Goal: Transaction & Acquisition: Purchase product/service

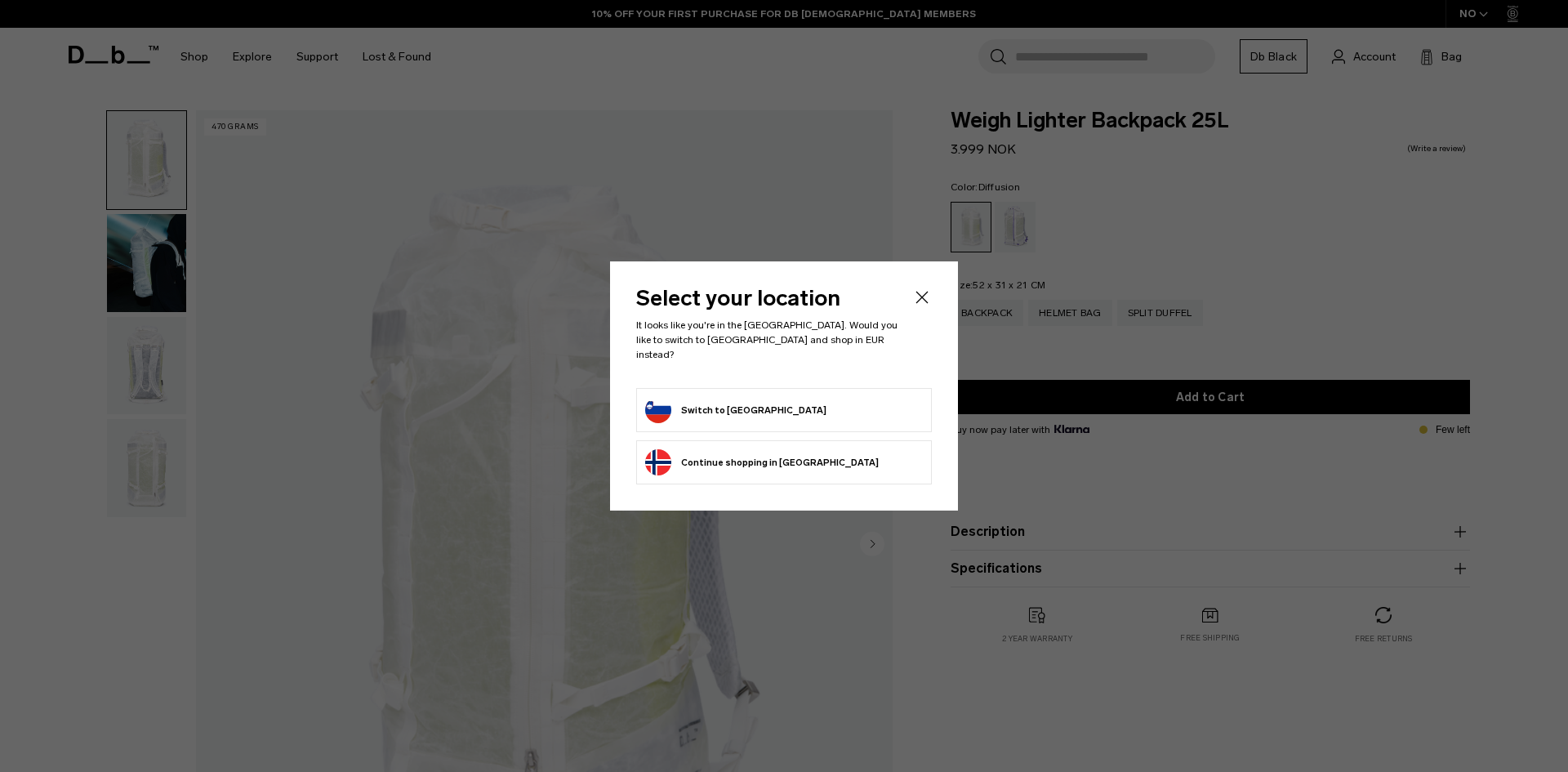
click at [693, 404] on button "Switch to Slovenia" at bounding box center [735, 410] width 182 height 26
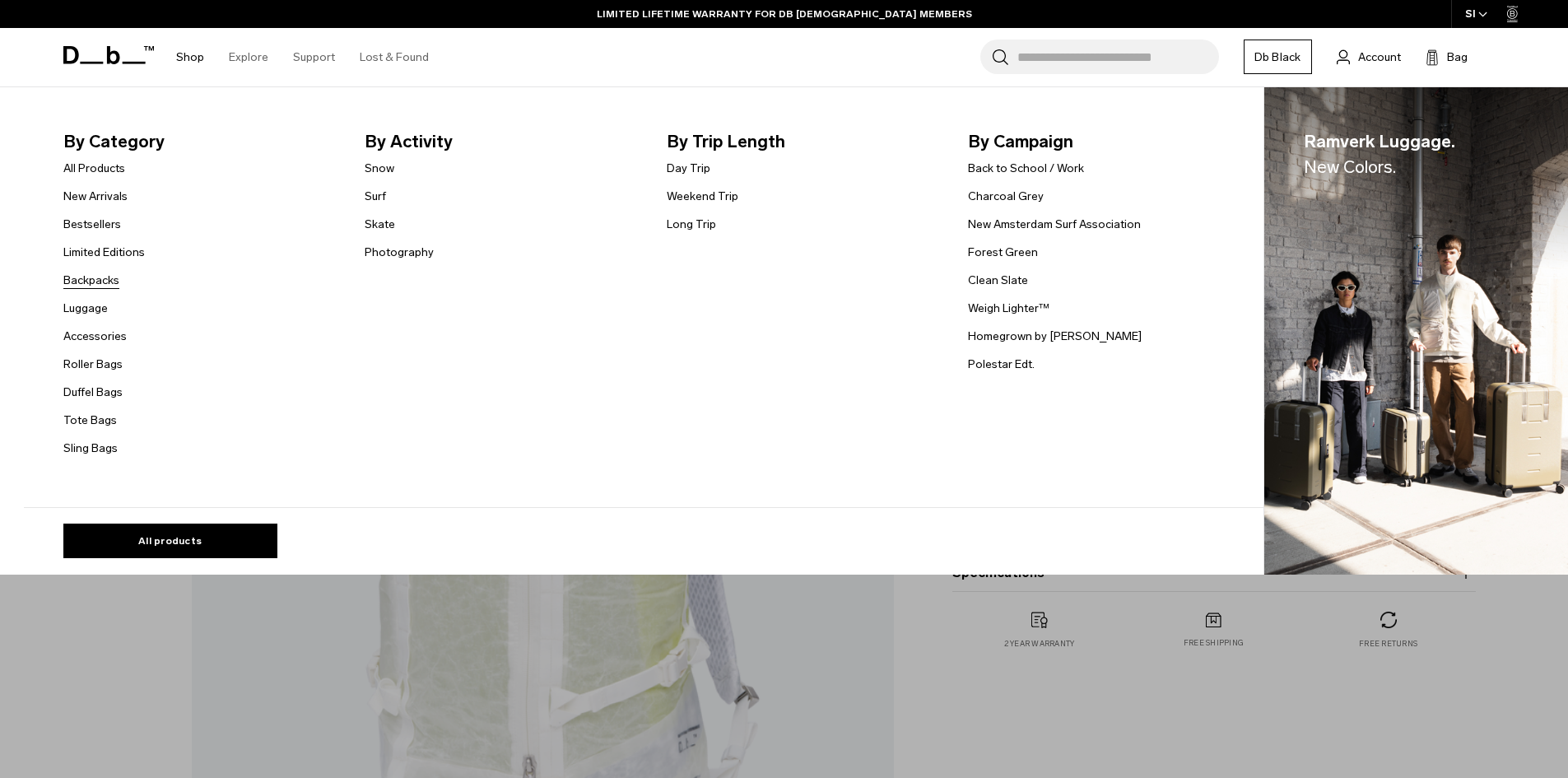
click at [111, 282] on link "Backpacks" at bounding box center [91, 280] width 56 height 17
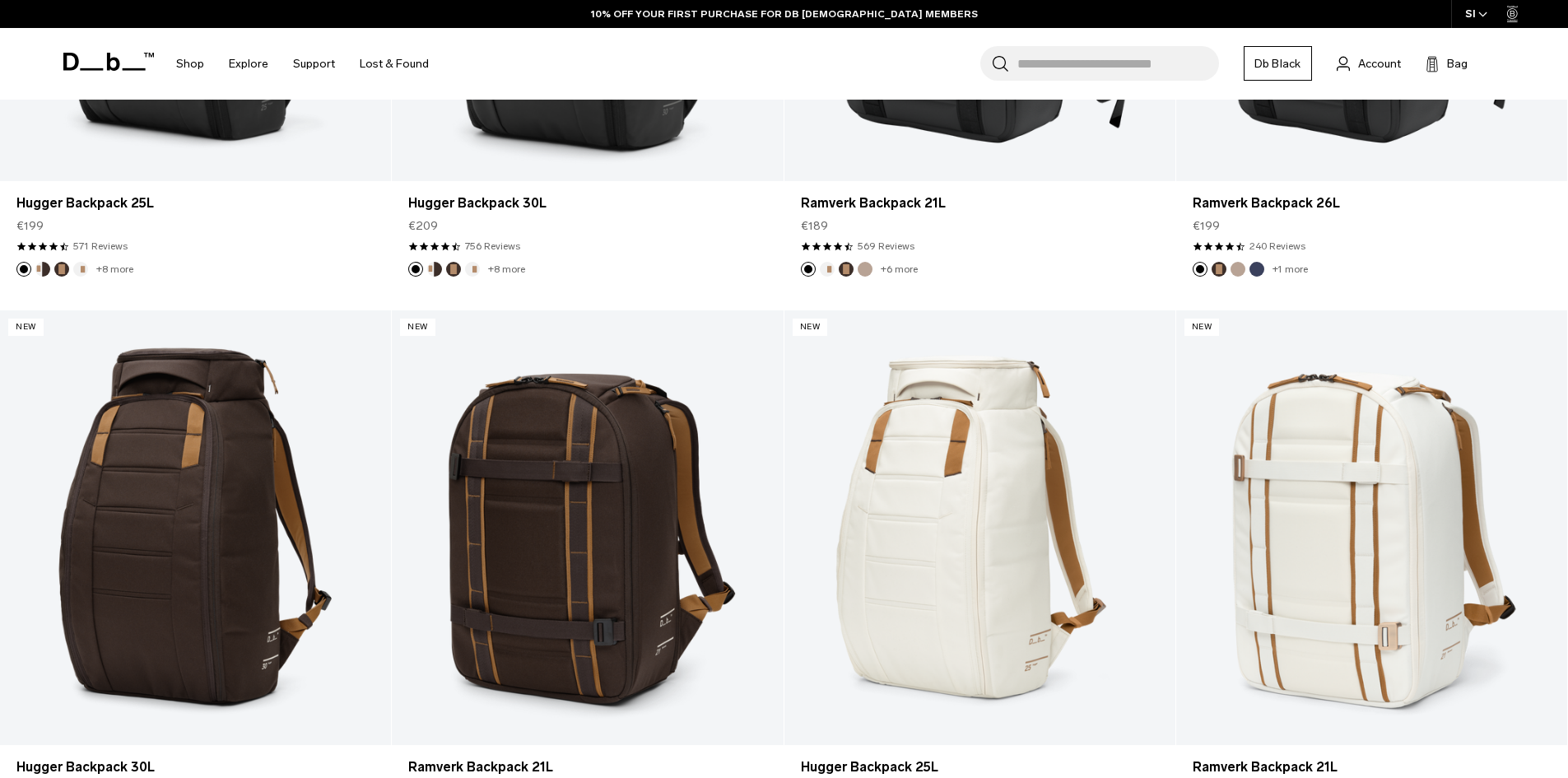
scroll to position [741, 0]
